Goal: Check status: Check status

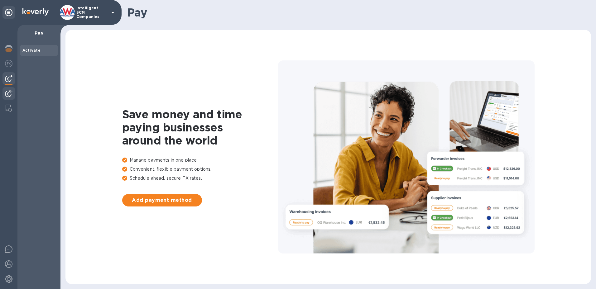
click at [10, 91] on img at bounding box center [8, 93] width 7 height 7
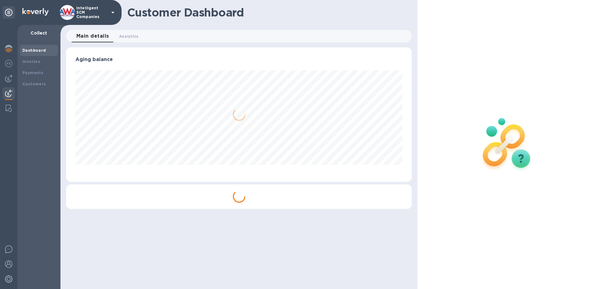
scroll to position [135, 346]
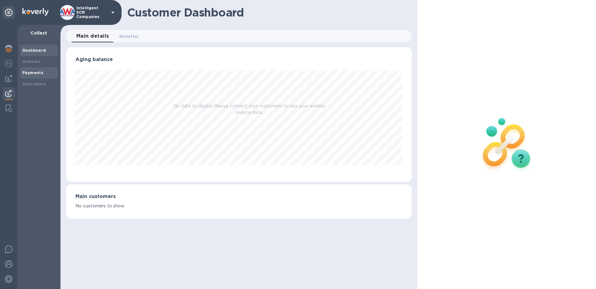
drag, startPoint x: 28, startPoint y: 71, endPoint x: 41, endPoint y: 71, distance: 13.1
click at [28, 71] on b "Payments" at bounding box center [32, 72] width 21 height 5
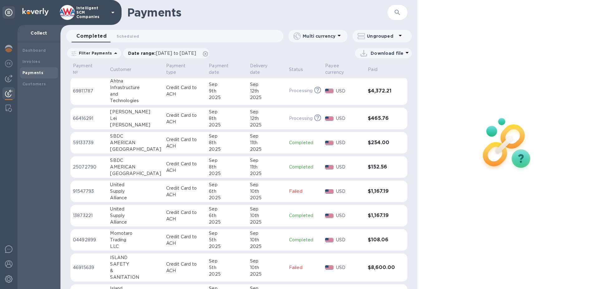
scroll to position [31, 0]
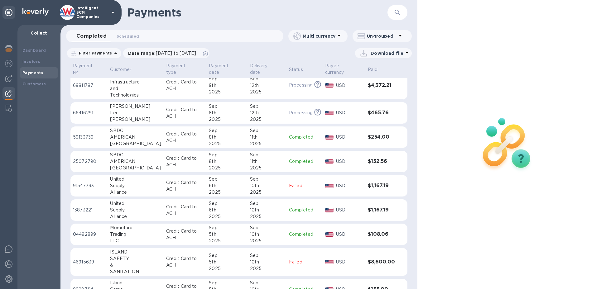
click at [265, 189] on div "2025" at bounding box center [267, 192] width 34 height 7
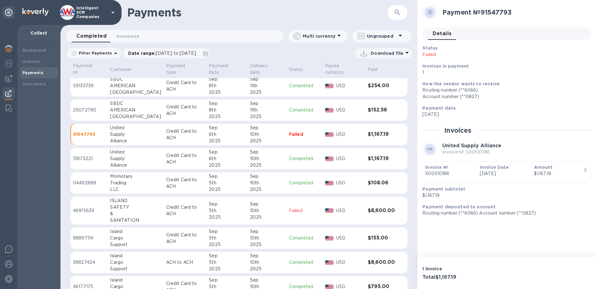
scroll to position [94, 0]
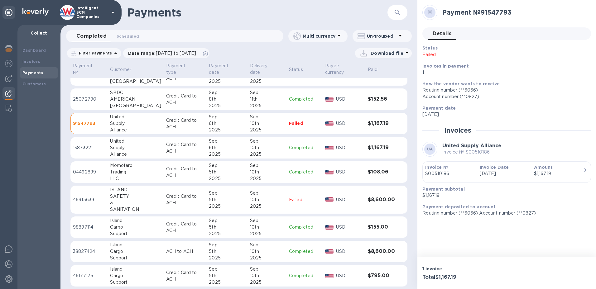
click at [343, 249] on p "USD" at bounding box center [349, 252] width 27 height 7
click at [279, 195] on td "[DATE]" at bounding box center [267, 200] width 39 height 28
click at [287, 247] on td "Completed" at bounding box center [305, 252] width 36 height 22
click at [127, 176] on div "LLC" at bounding box center [135, 179] width 51 height 7
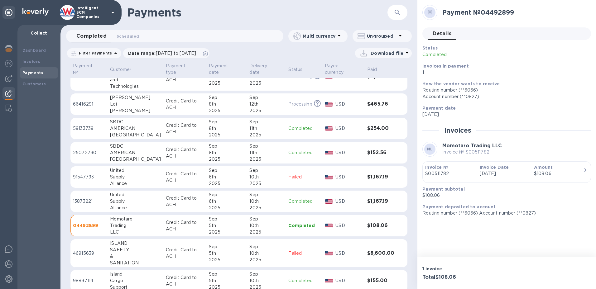
scroll to position [32, 0]
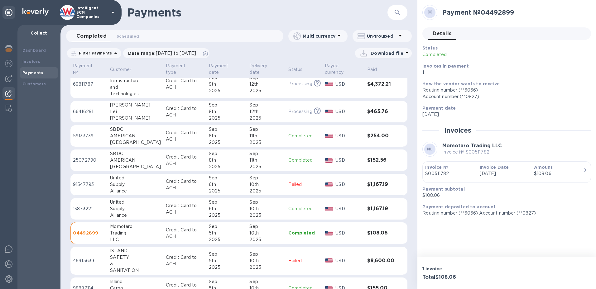
click at [289, 187] on p "Failed" at bounding box center [304, 185] width 31 height 7
